Goal: Task Accomplishment & Management: Complete application form

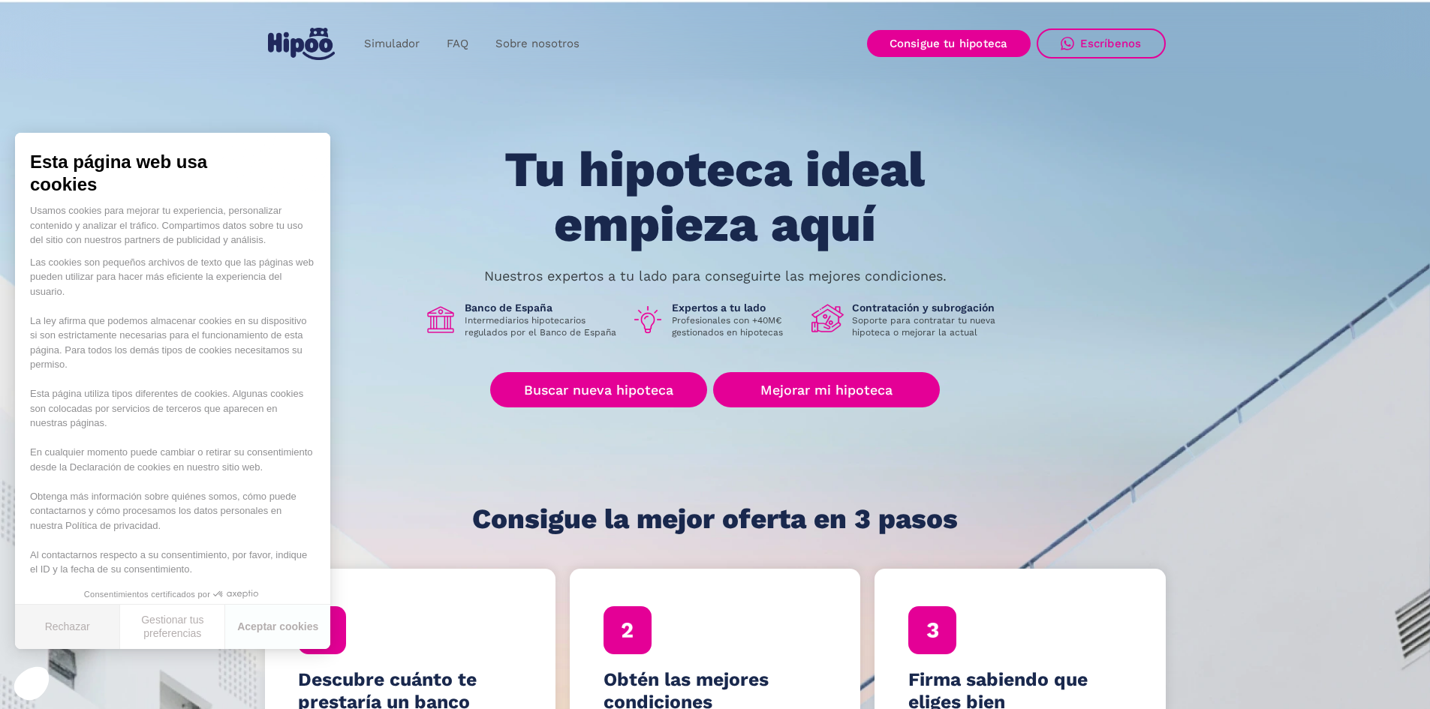
click at [71, 631] on button "Rechazar" at bounding box center [67, 627] width 105 height 44
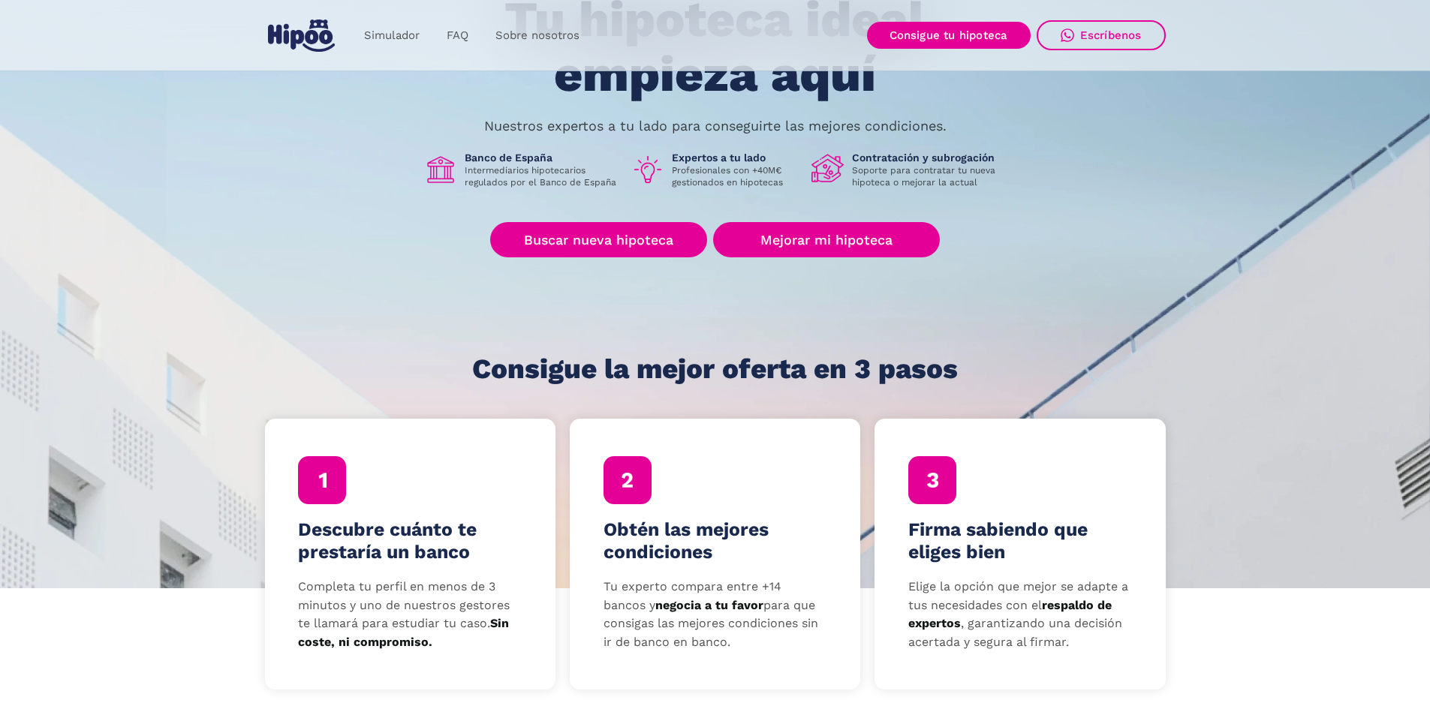
scroll to position [75, 0]
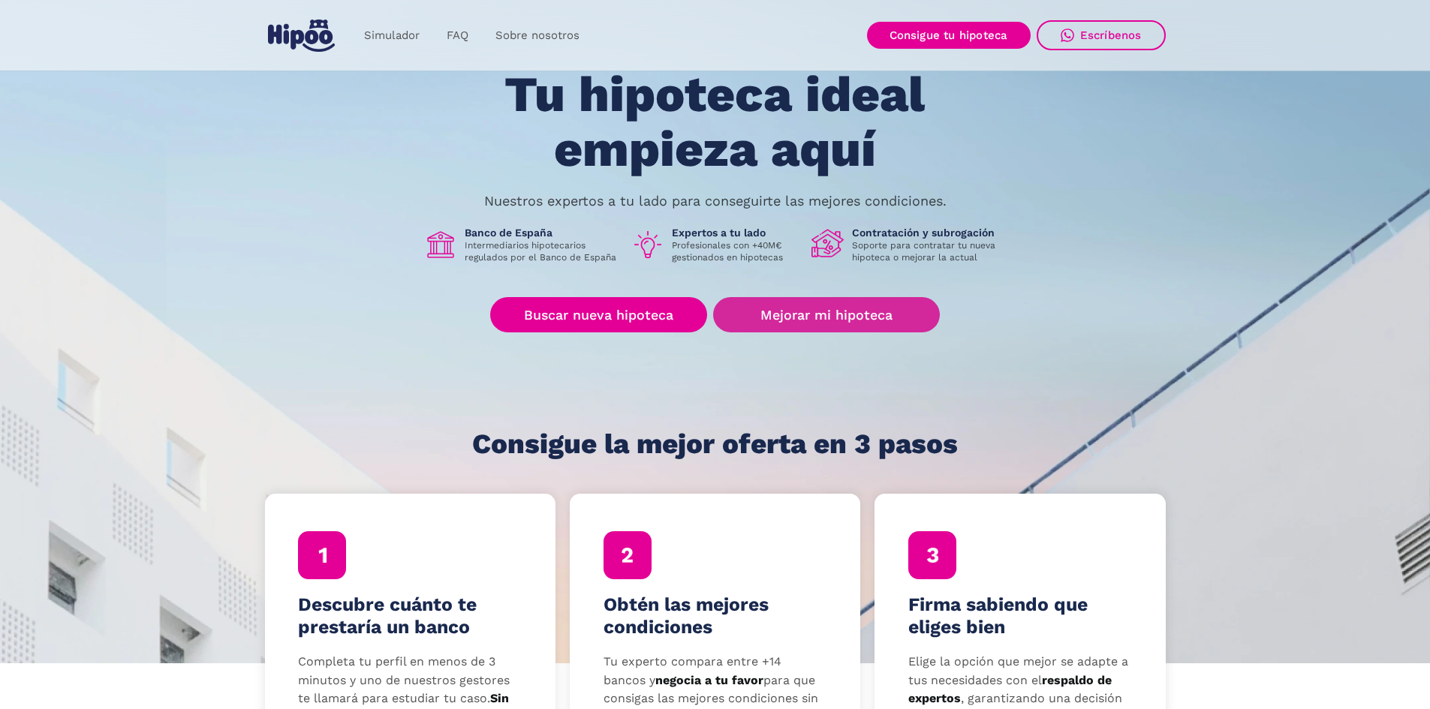
click at [826, 309] on link "Mejorar mi hipoteca" at bounding box center [826, 314] width 226 height 35
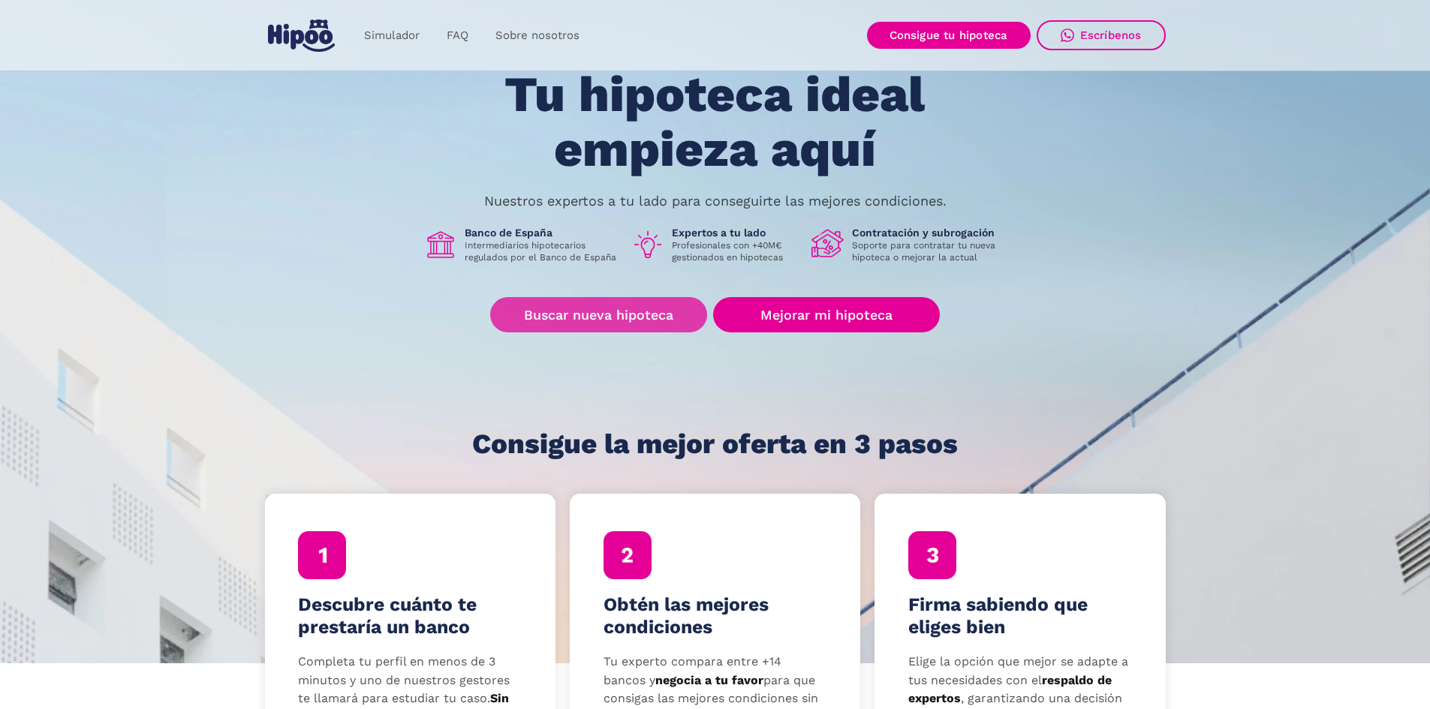
click at [622, 301] on link "Buscar nueva hipoteca" at bounding box center [598, 314] width 217 height 35
